Goal: Task Accomplishment & Management: Manage account settings

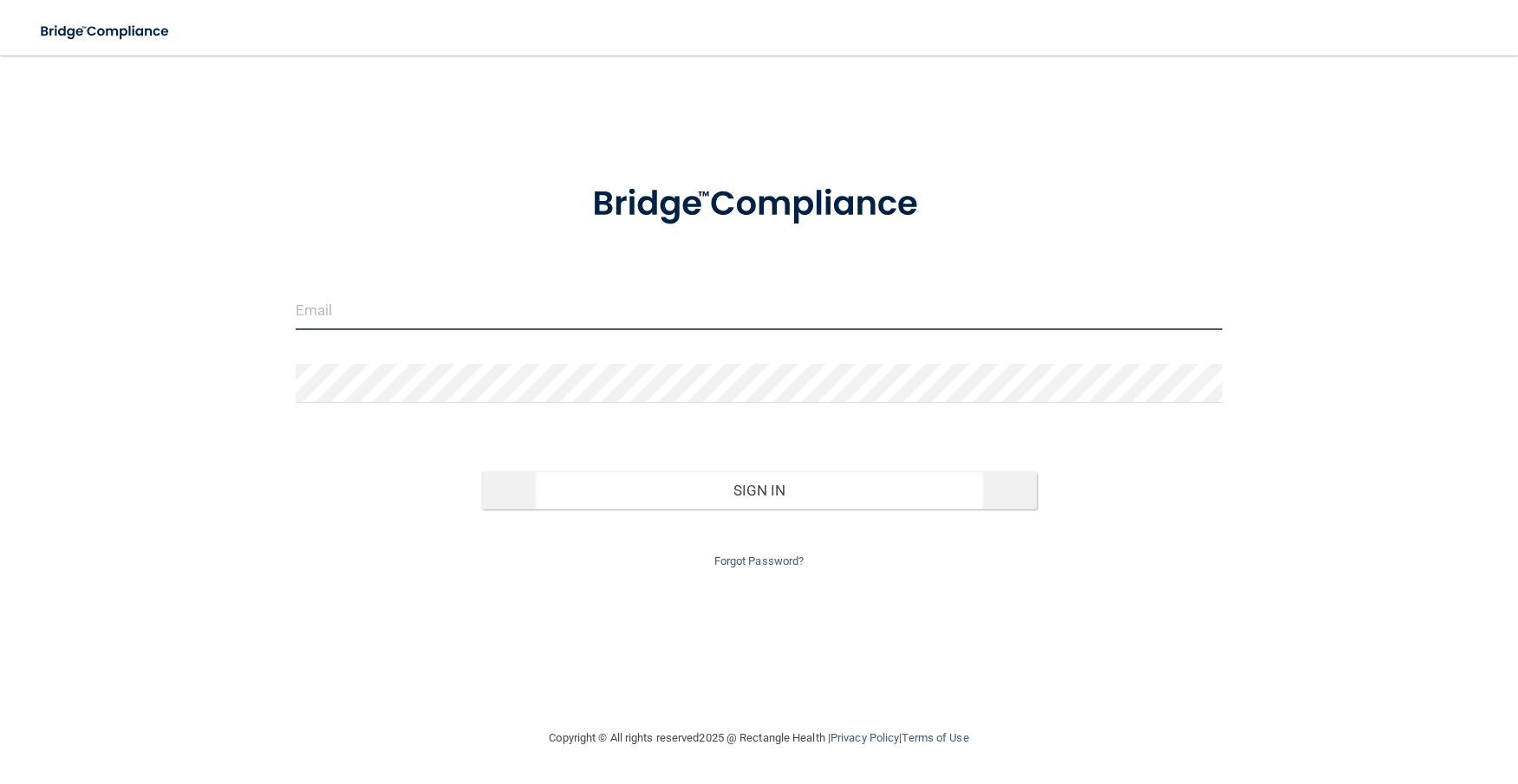
type input "[EMAIL_ADDRESS][DOMAIN_NAME]"
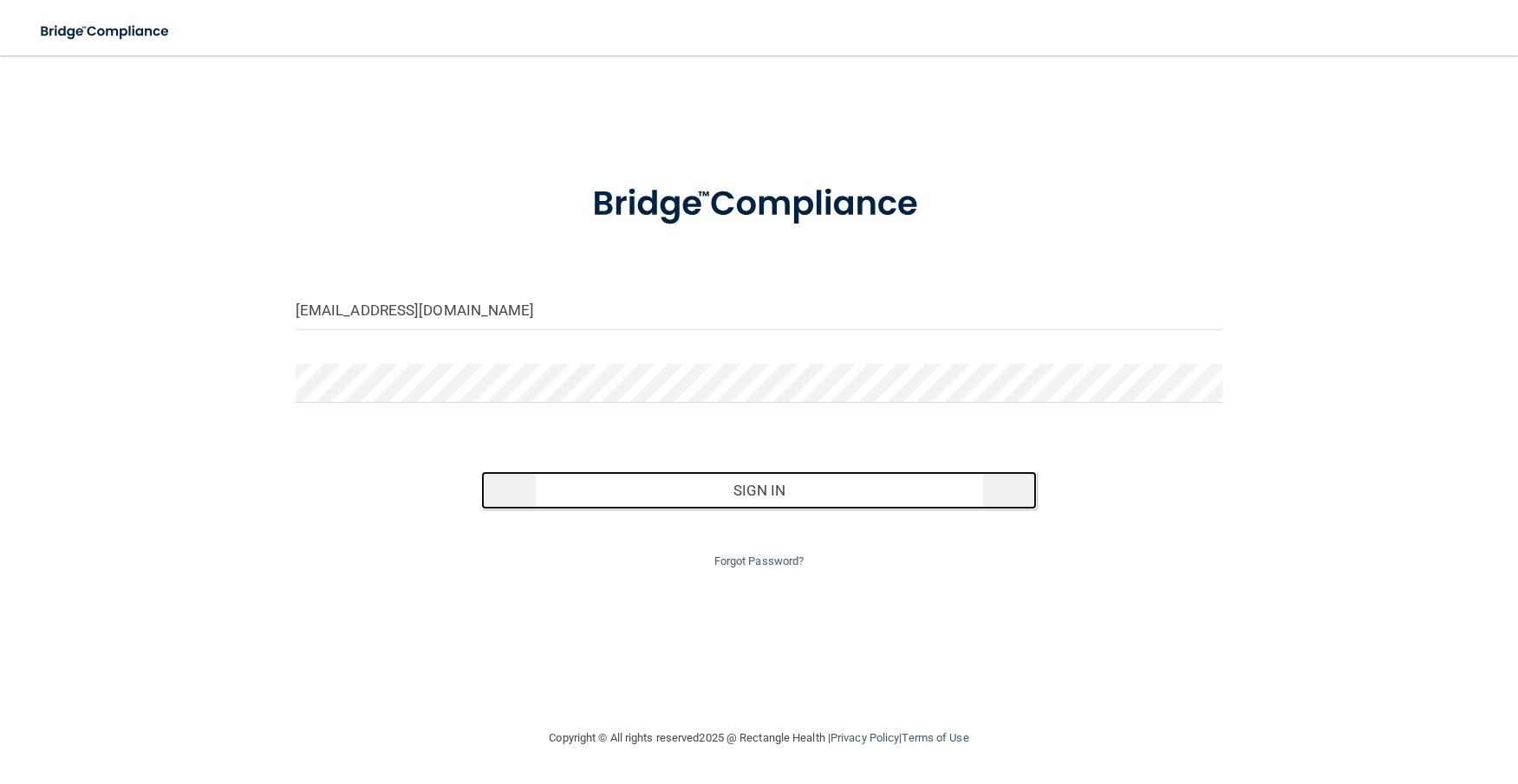
click at [747, 493] on button "Sign In" at bounding box center [759, 490] width 557 height 38
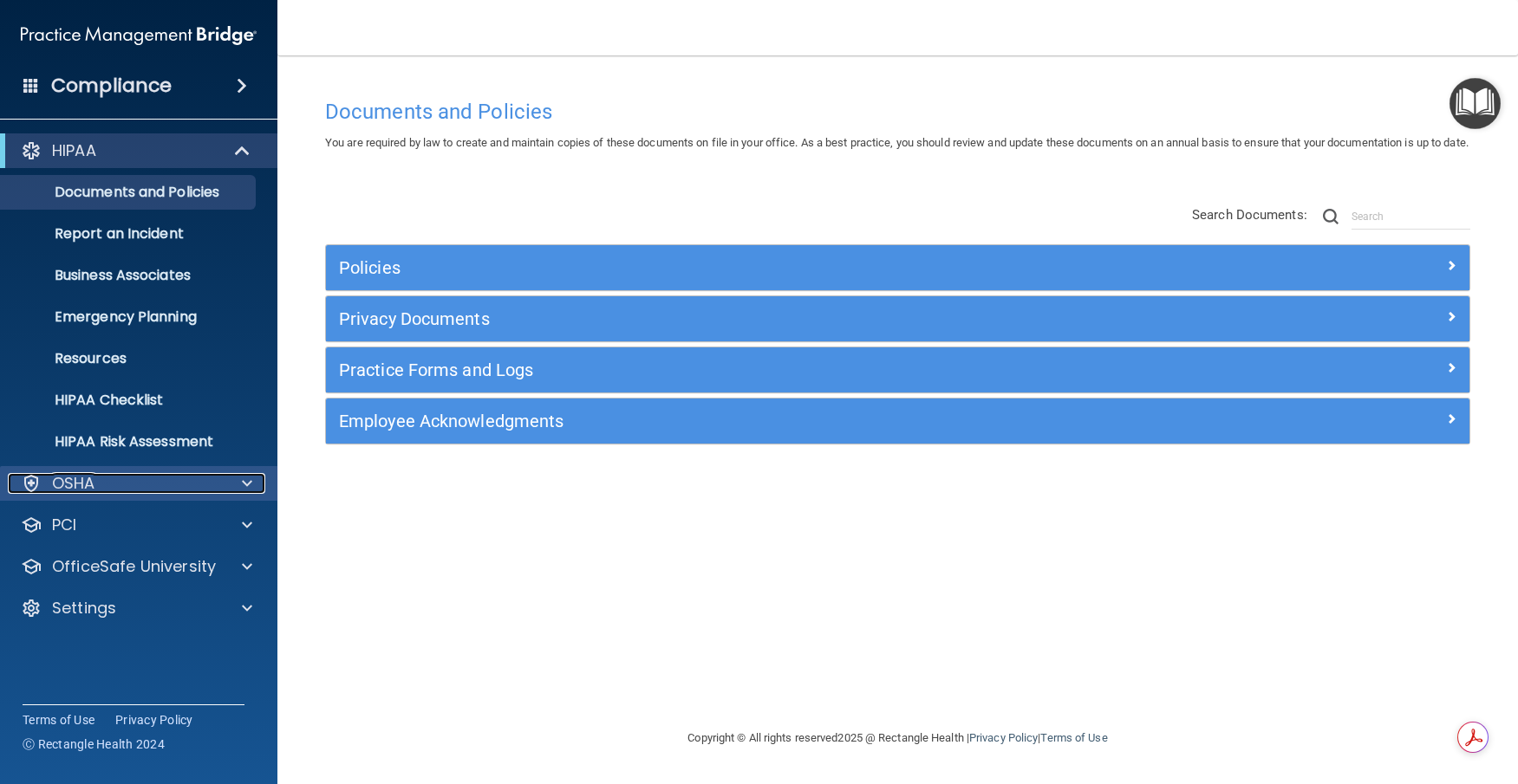
click at [95, 489] on p "OSHA" at bounding box center [74, 483] width 44 height 20
click at [95, 488] on p "OSHA" at bounding box center [74, 483] width 44 height 20
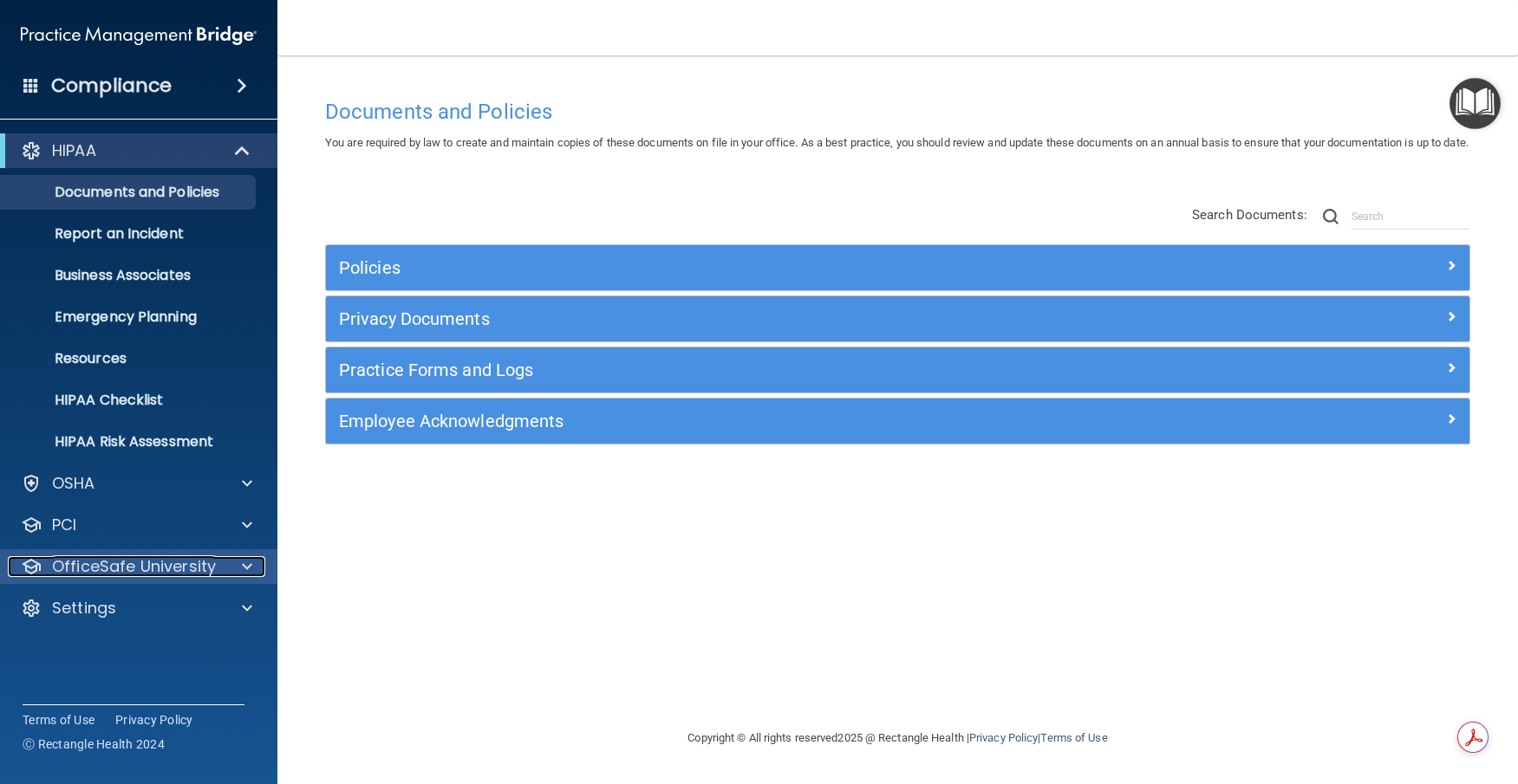
click at [114, 562] on p "OfficeSafe University" at bounding box center [134, 566] width 164 height 20
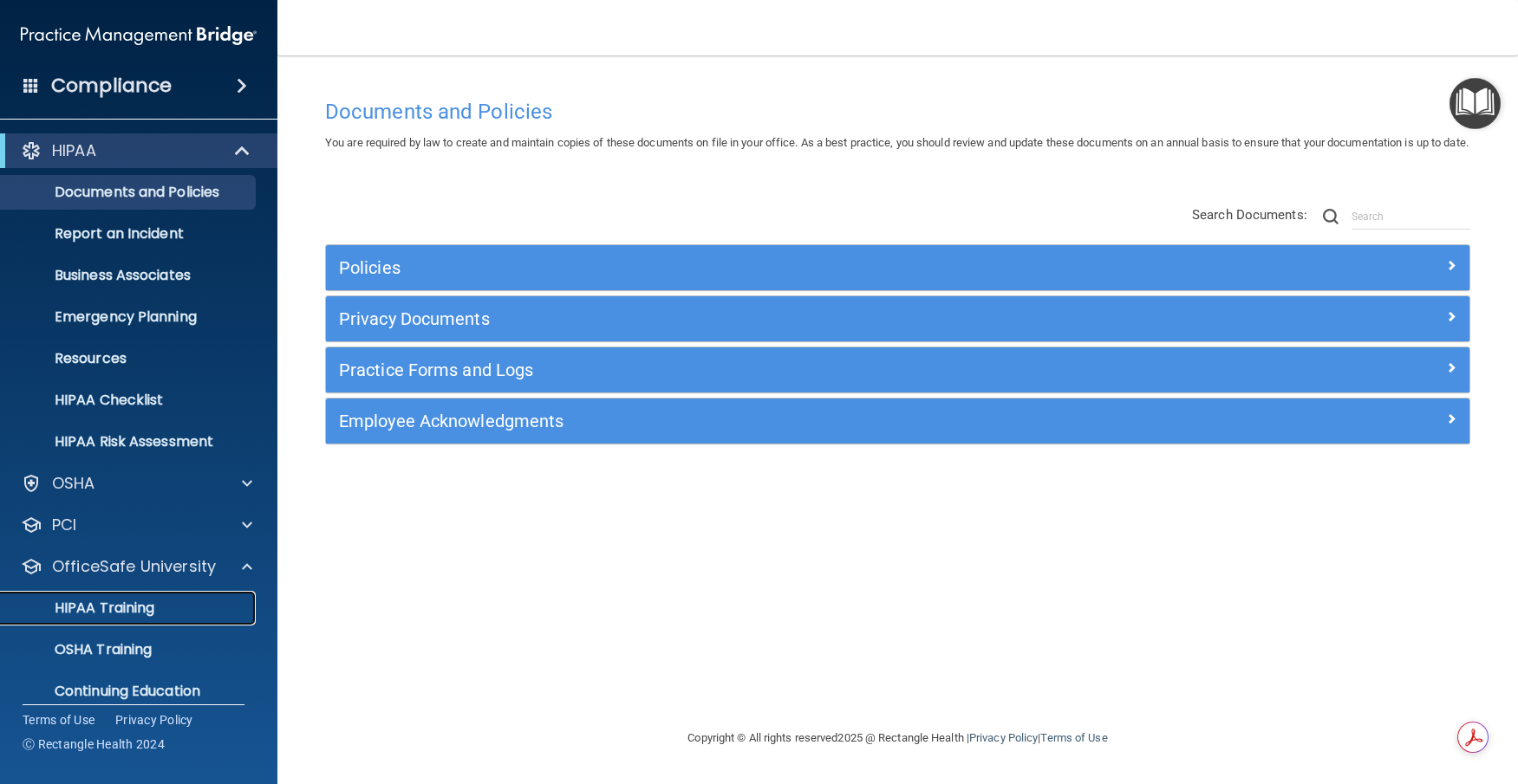
click at [88, 609] on p "HIPAA Training" at bounding box center [83, 609] width 143 height 17
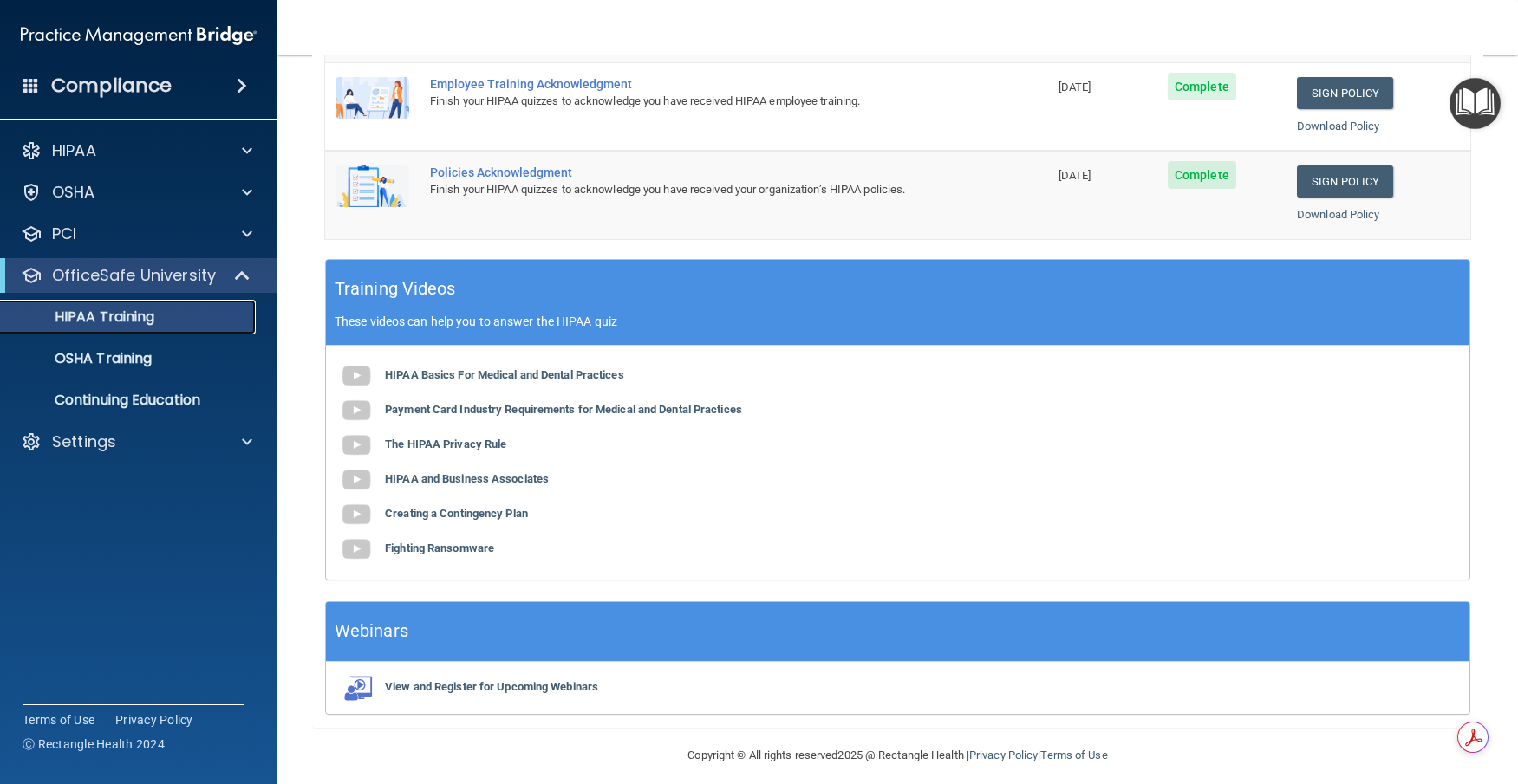
scroll to position [382, 0]
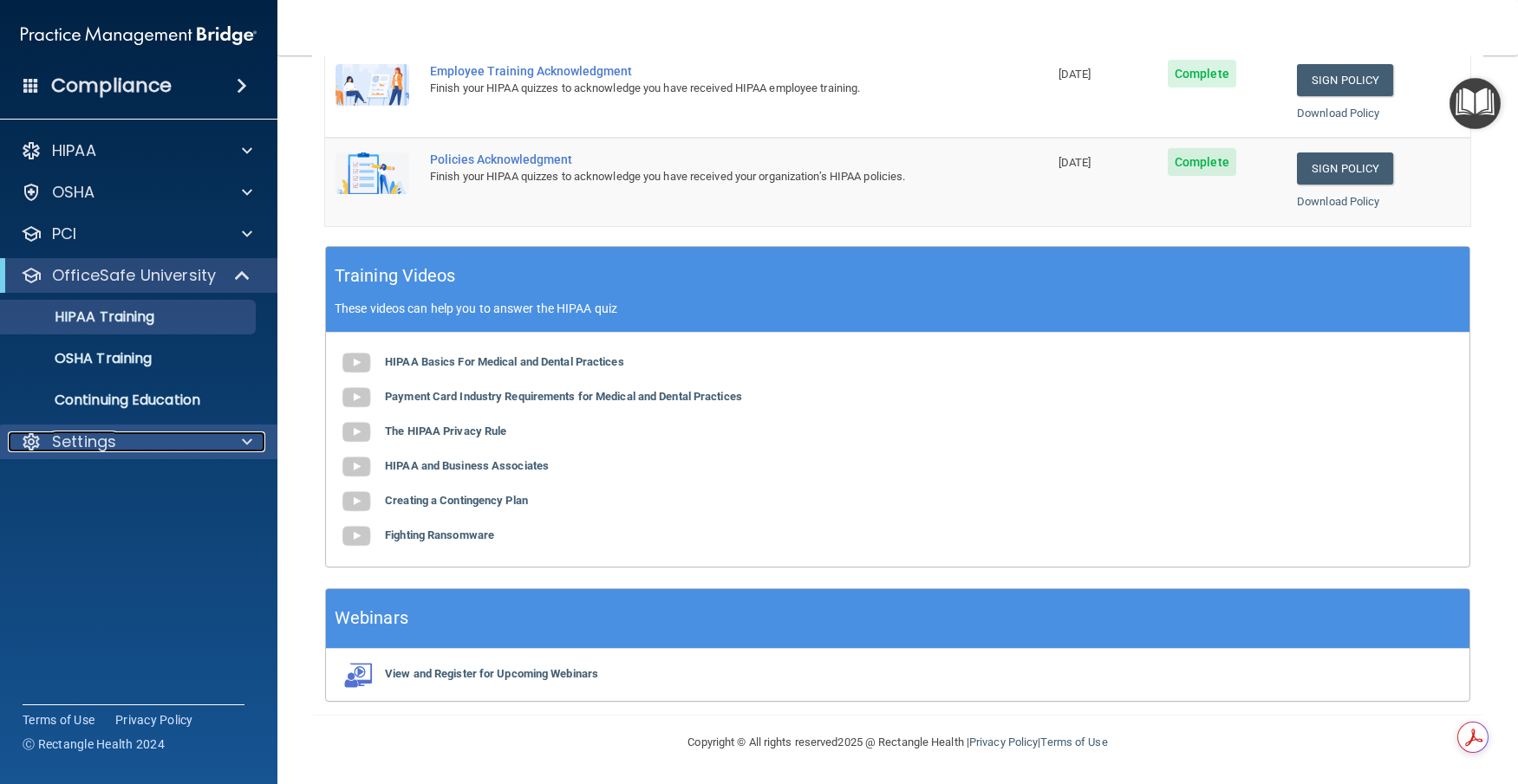
click at [104, 443] on p "Settings" at bounding box center [84, 441] width 64 height 20
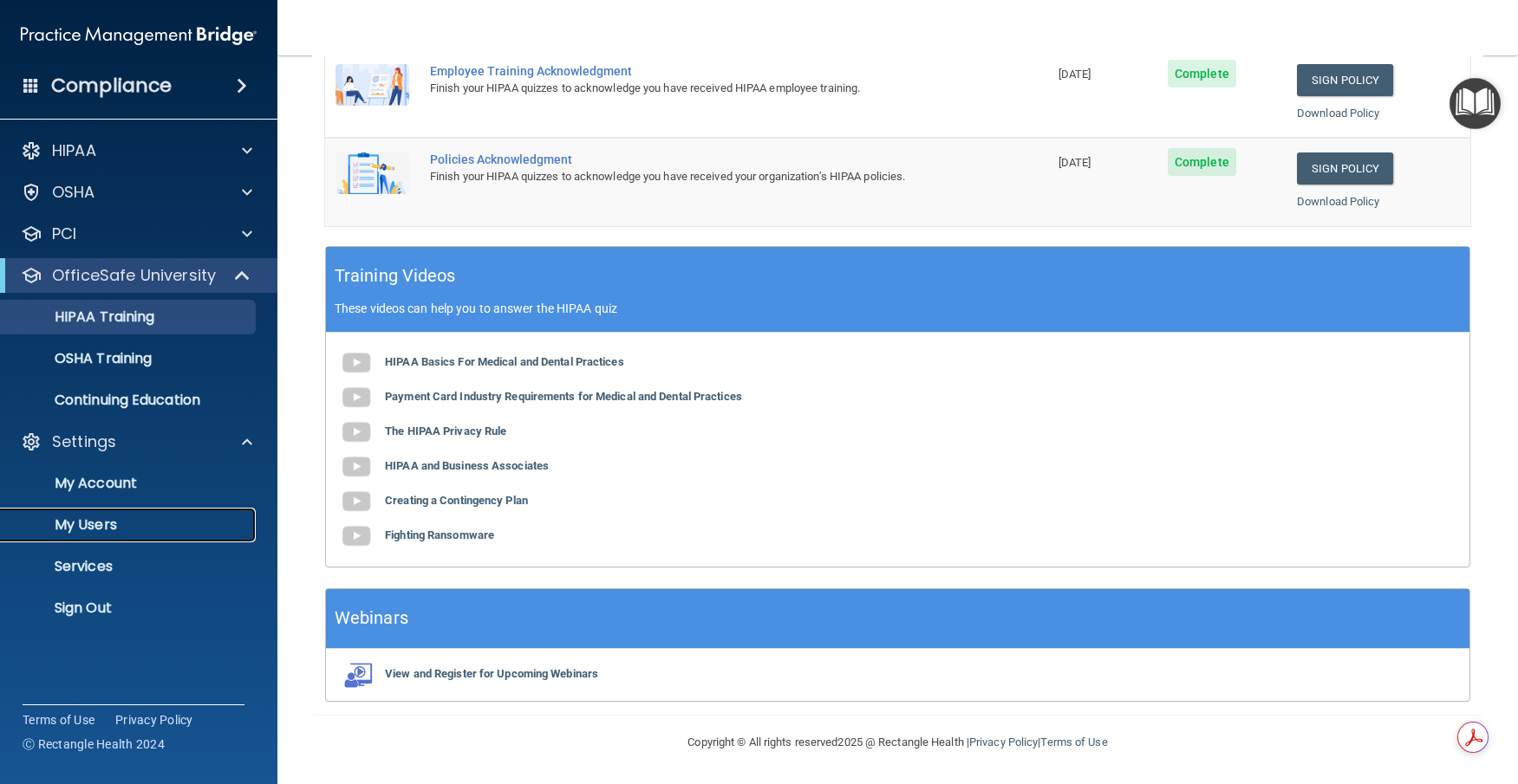
click at [102, 520] on p "My Users" at bounding box center [130, 526] width 236 height 17
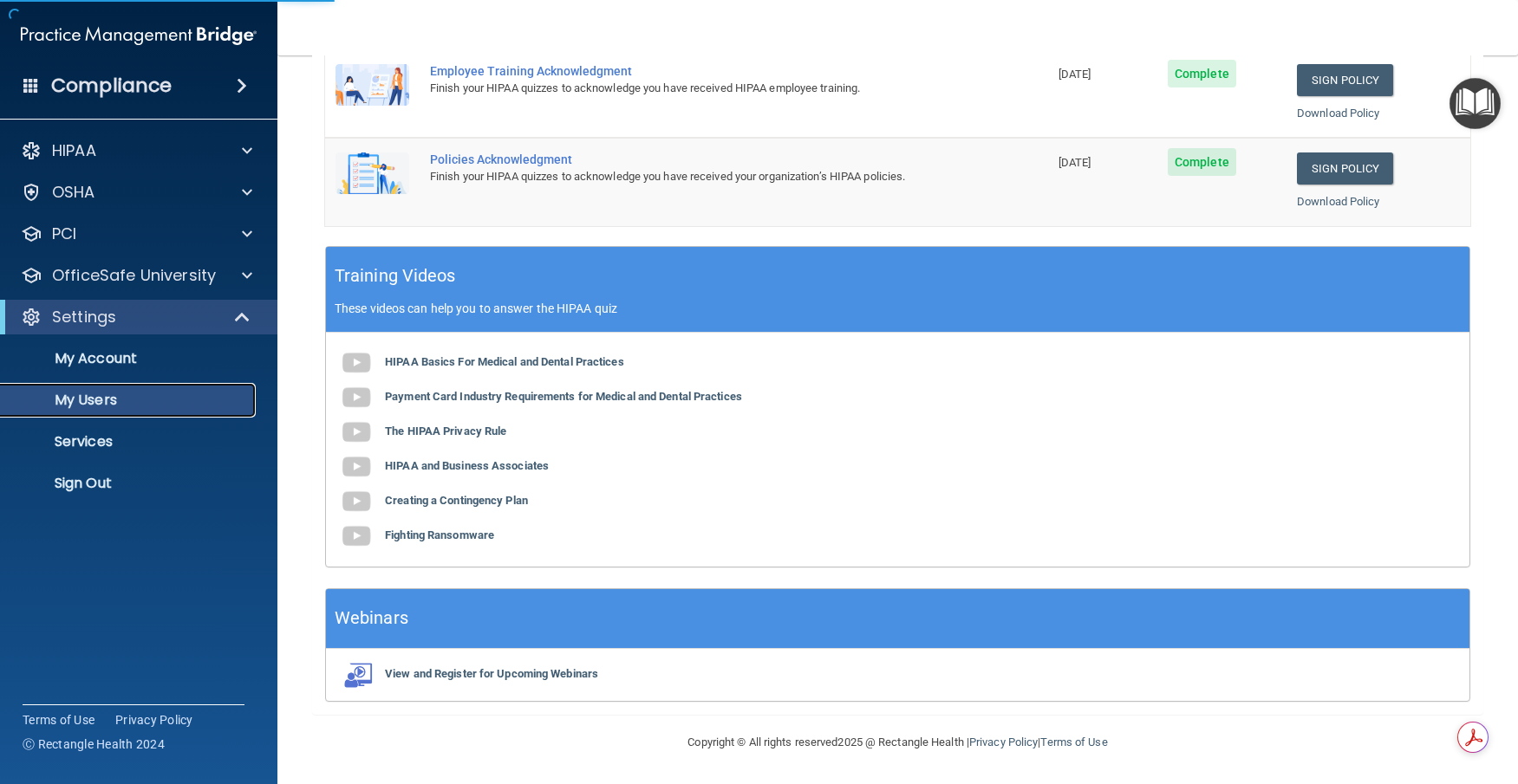
select select "20"
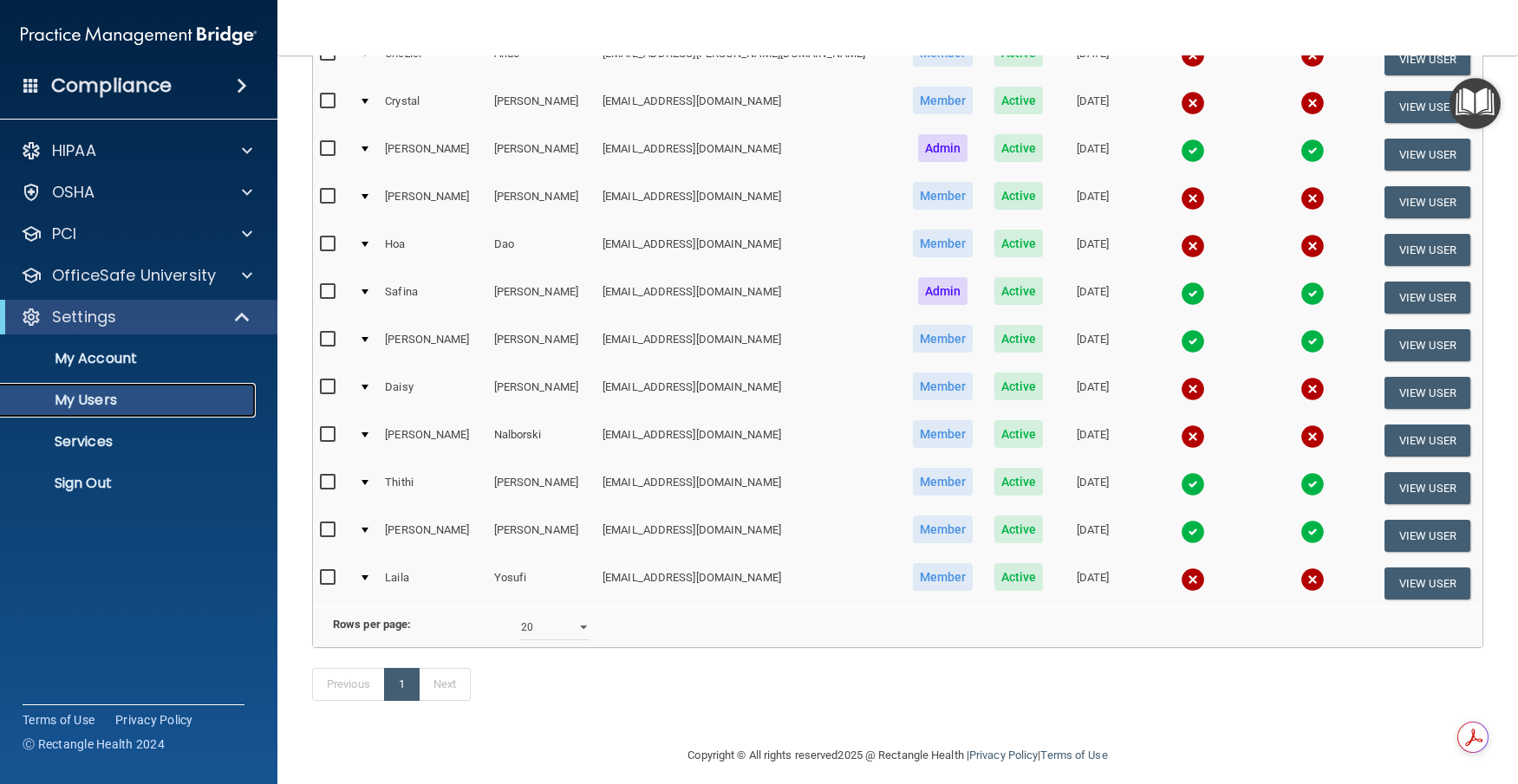
scroll to position [203, 0]
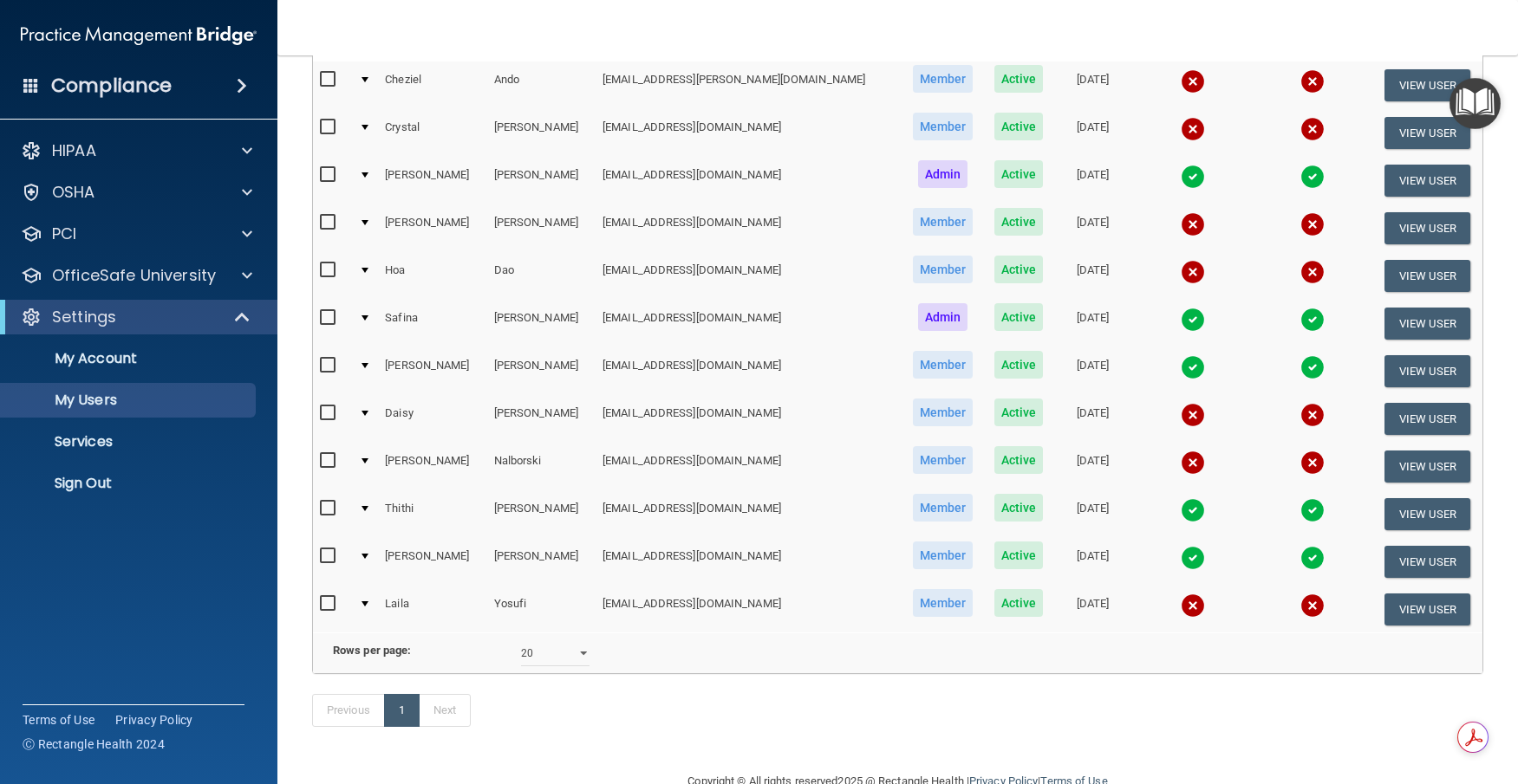
click at [327, 462] on input "checkbox" at bounding box center [329, 461] width 20 height 14
checkbox input "true"
click at [332, 229] on label at bounding box center [330, 222] width 21 height 20
click at [332, 229] on input "checkbox" at bounding box center [329, 223] width 20 height 14
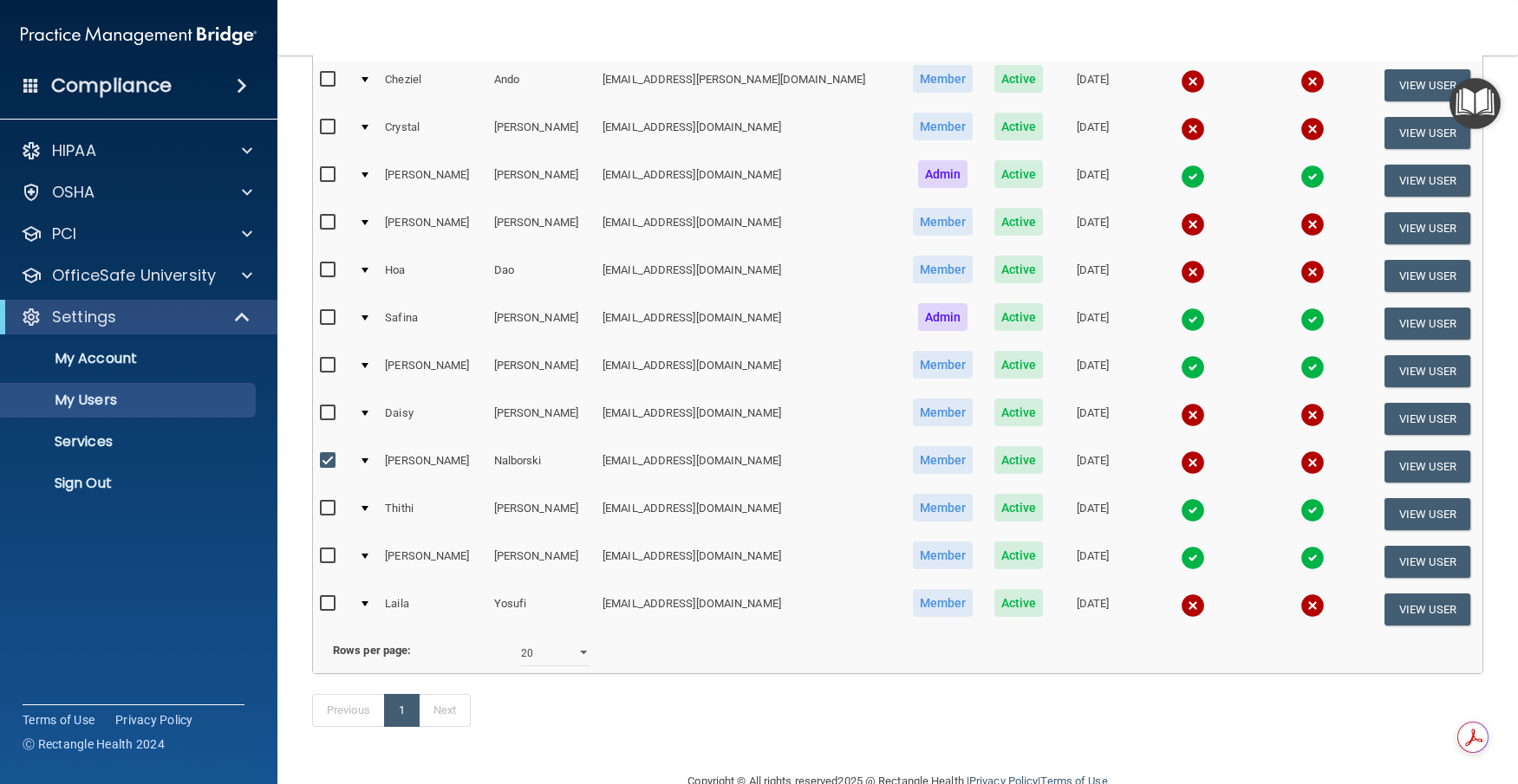
checkbox input "true"
click at [319, 124] on td at bounding box center [332, 133] width 39 height 47
click at [327, 413] on input "checkbox" at bounding box center [329, 413] width 20 height 14
checkbox input "true"
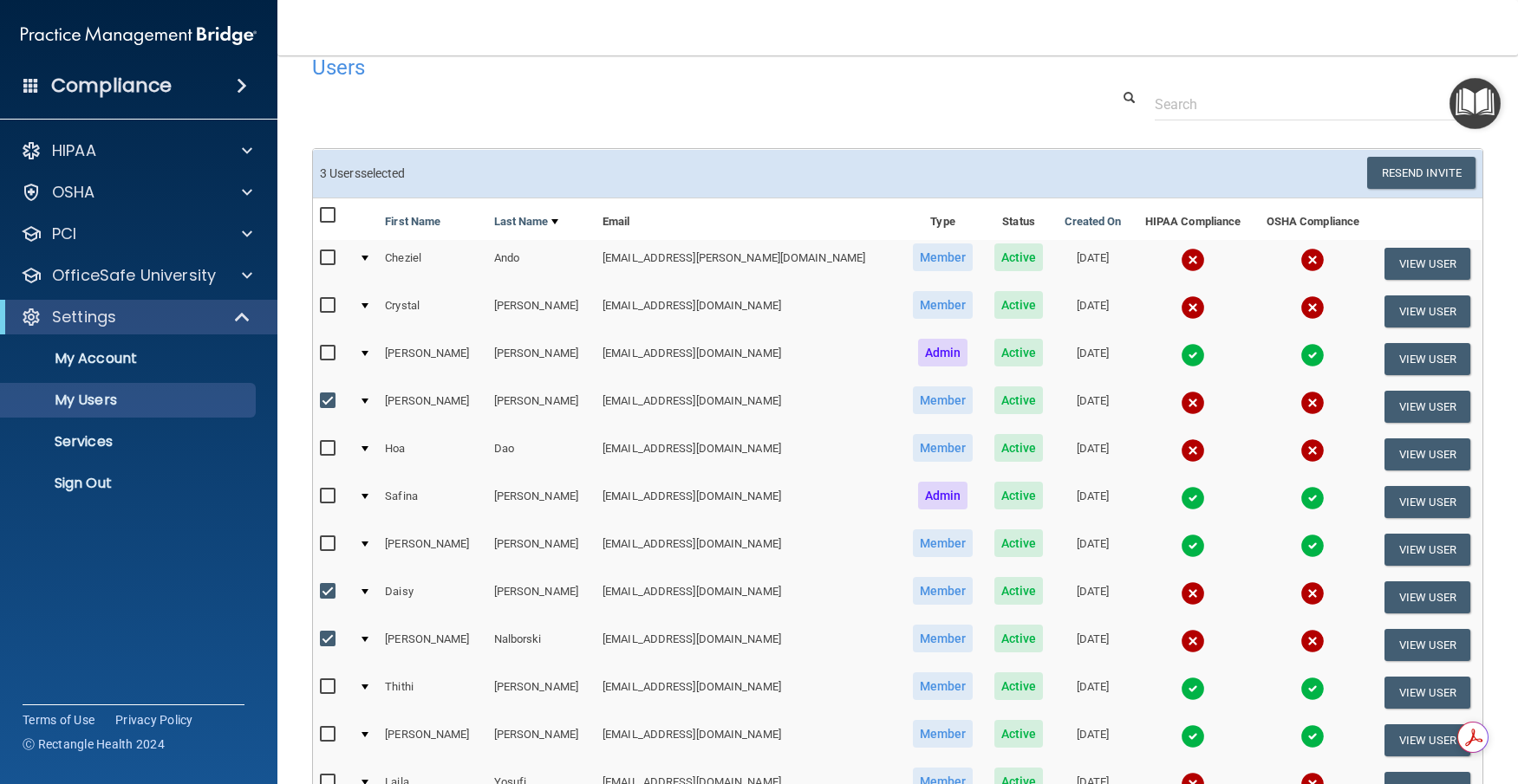
scroll to position [0, 0]
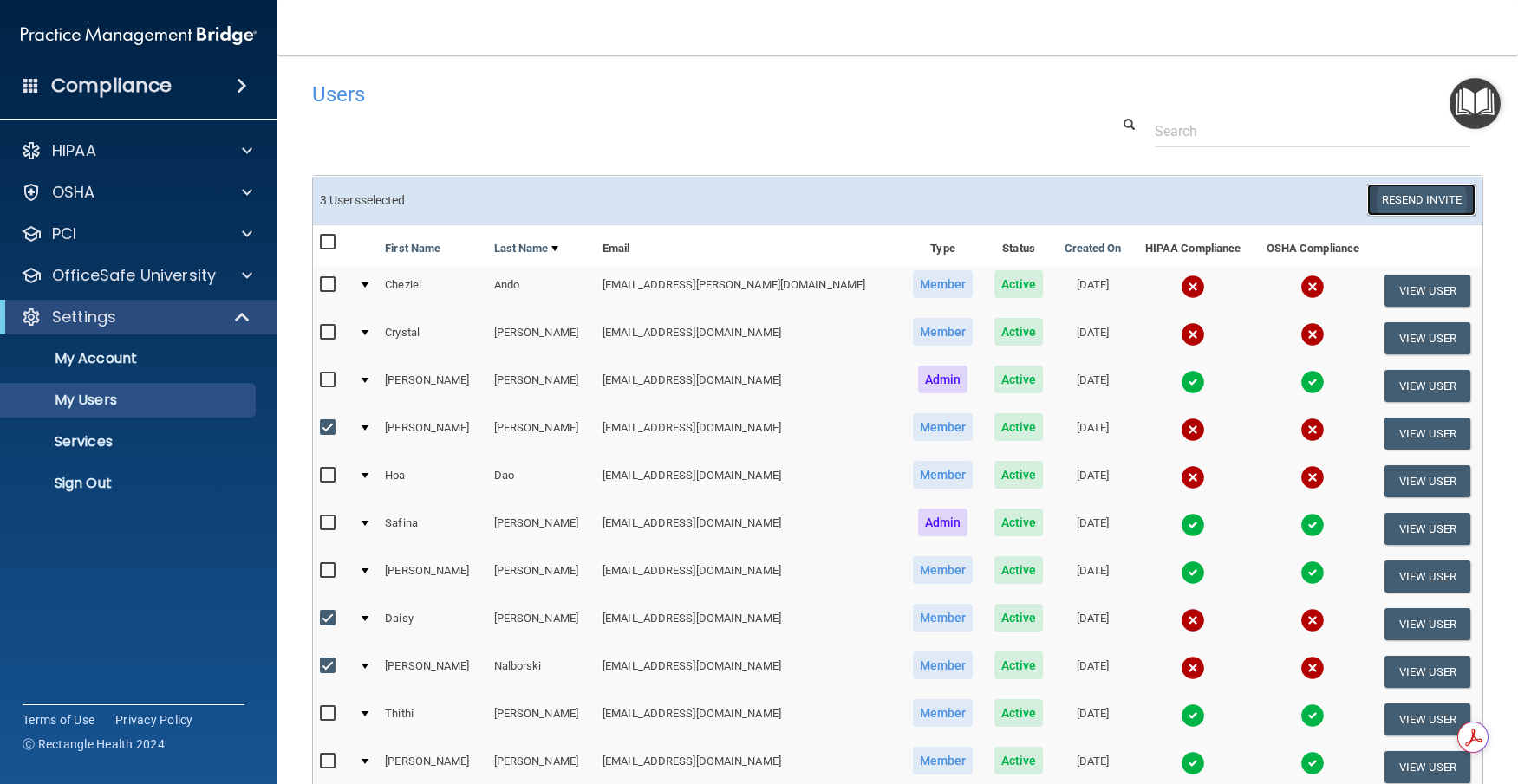
click at [1386, 211] on button "Resend Invite" at bounding box center [1421, 199] width 108 height 32
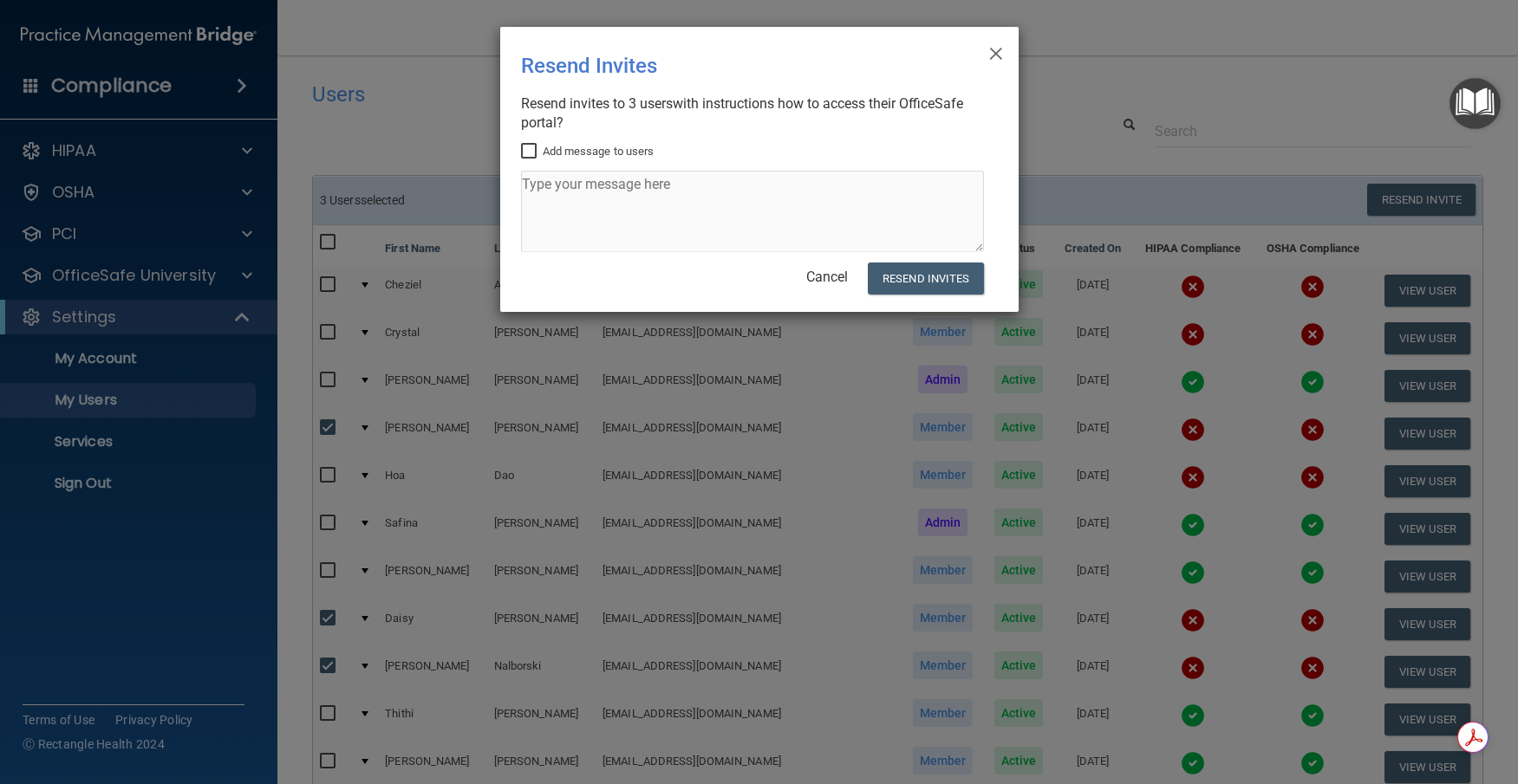
click at [521, 155] on input "Add message to users" at bounding box center [531, 152] width 20 height 14
checkbox input "true"
click at [542, 192] on textarea at bounding box center [752, 211] width 463 height 81
type textarea "L"
type textarea "[DEMOGRAPHIC_DATA], Please complete the OSHA and HIPPA Tests. We need it done A…"
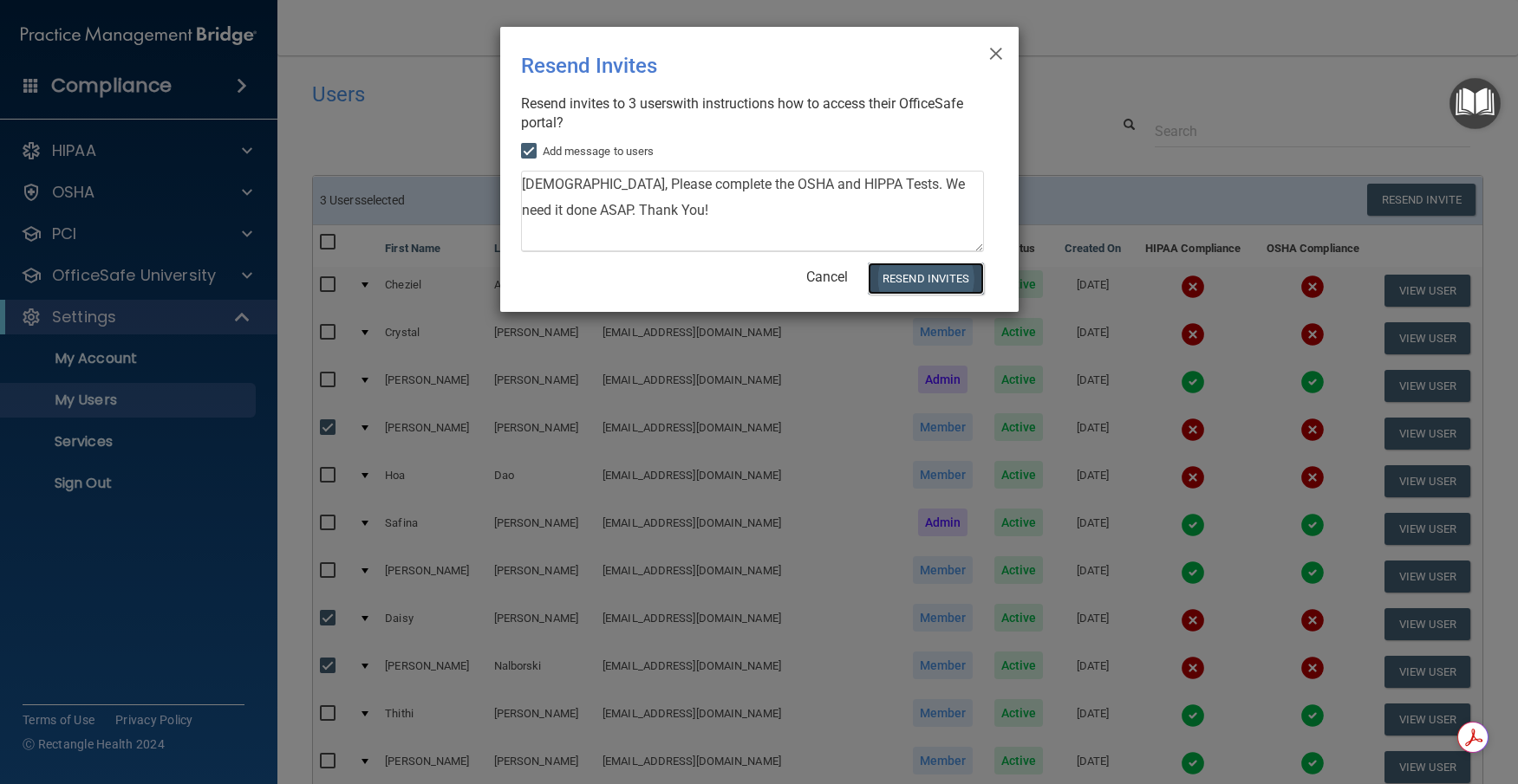
click at [913, 281] on button "Resend Invites" at bounding box center [925, 278] width 115 height 32
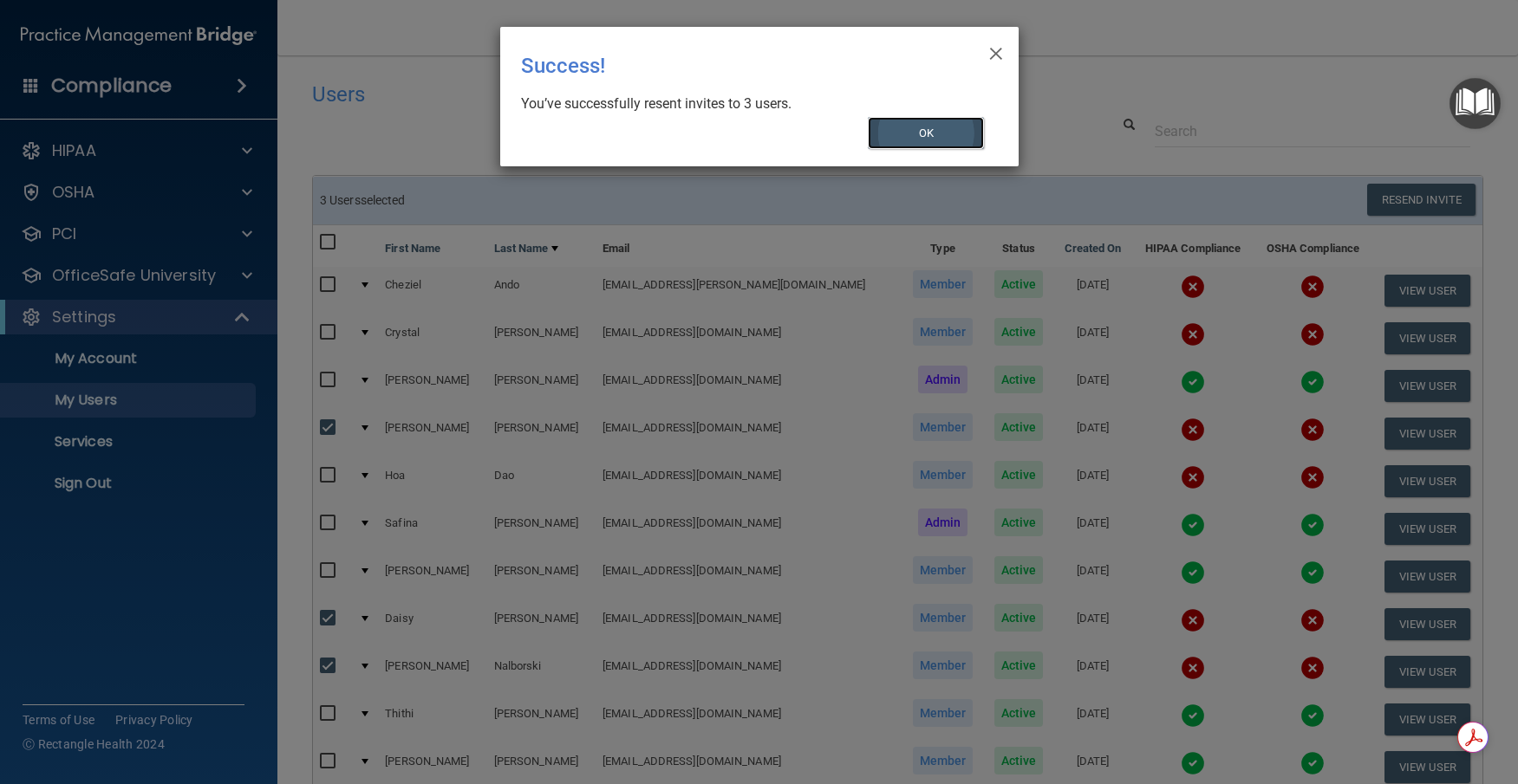
click at [893, 136] on button "OK" at bounding box center [926, 133] width 116 height 32
